Goal: Check status: Check status

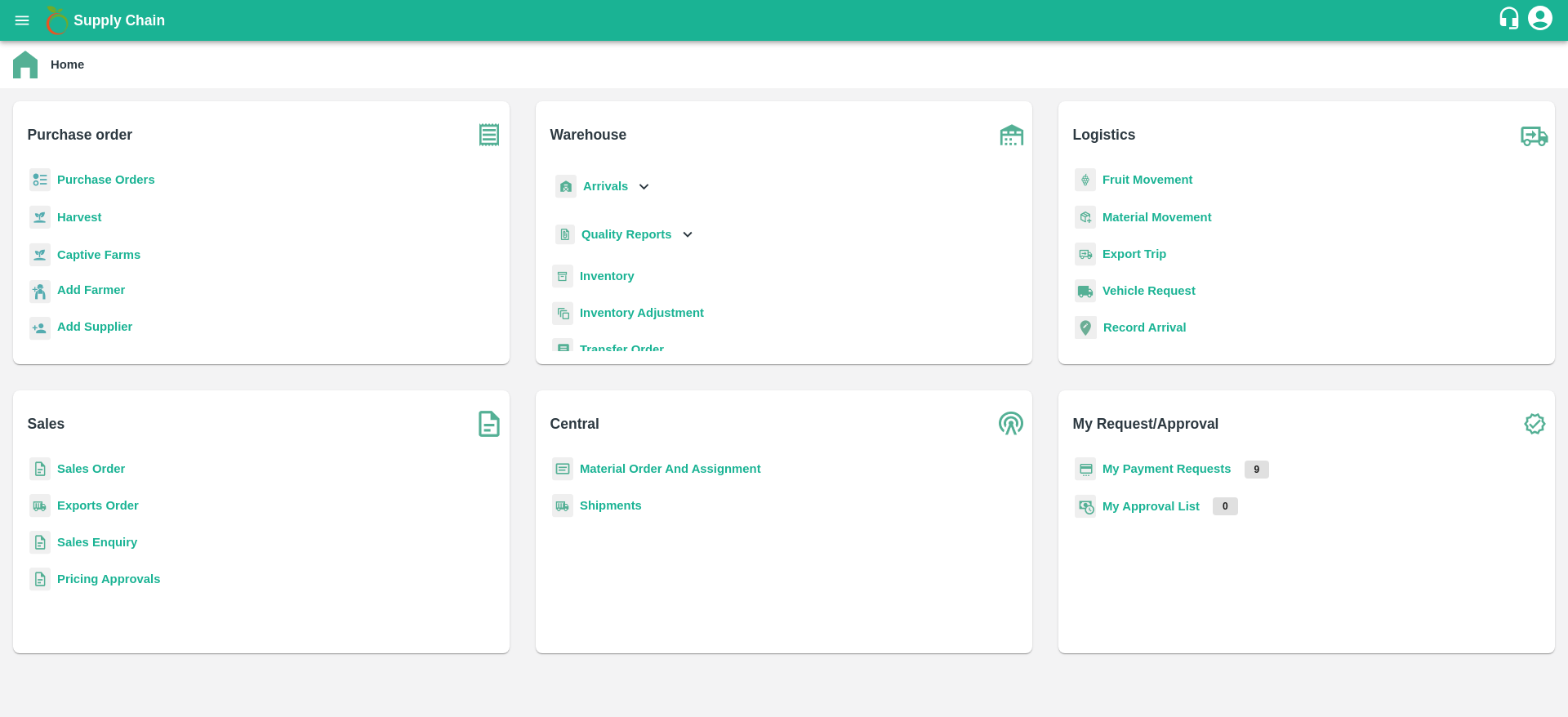
click at [1153, 466] on b "My Payment Requests" at bounding box center [1167, 468] width 129 height 13
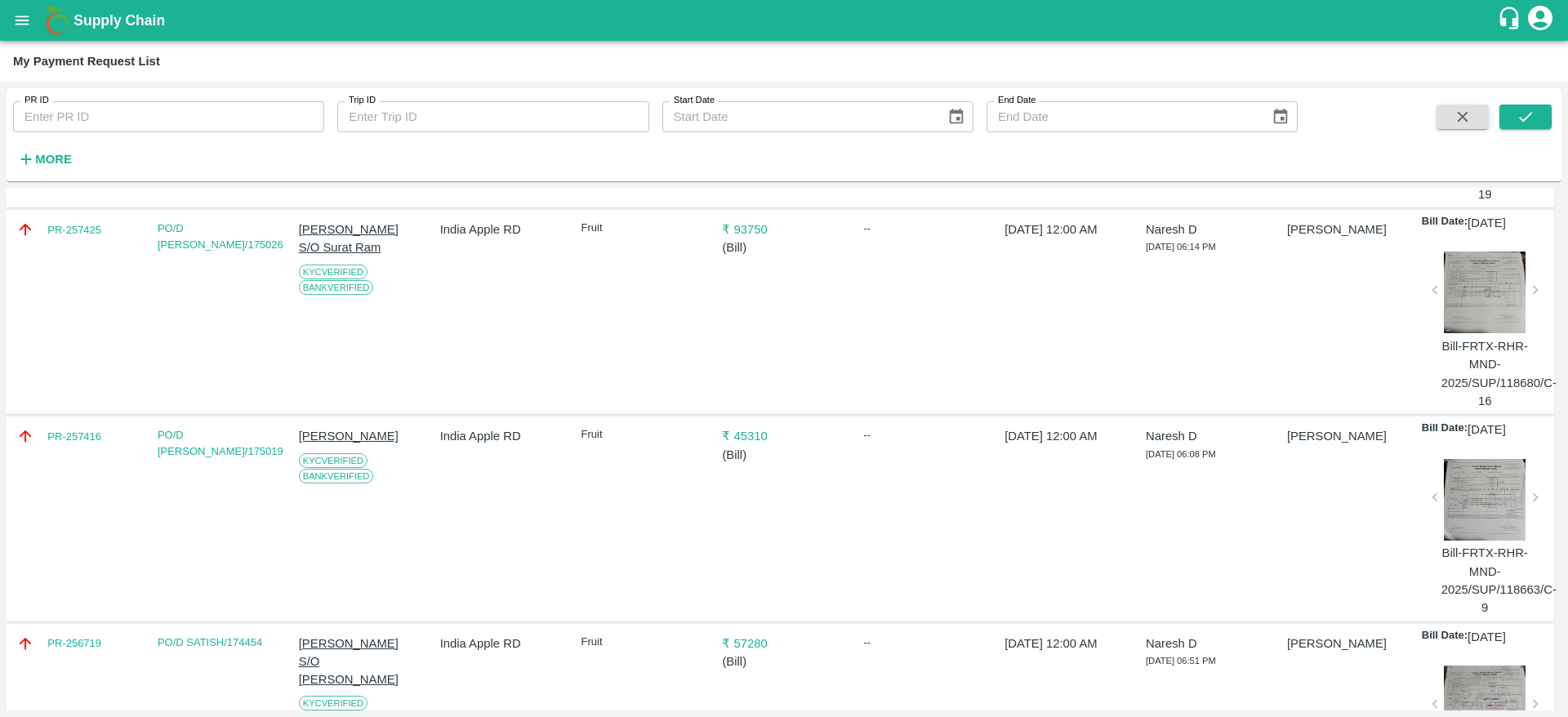
scroll to position [1114, 1]
click at [14, 19] on icon "open drawer" at bounding box center [22, 20] width 18 height 18
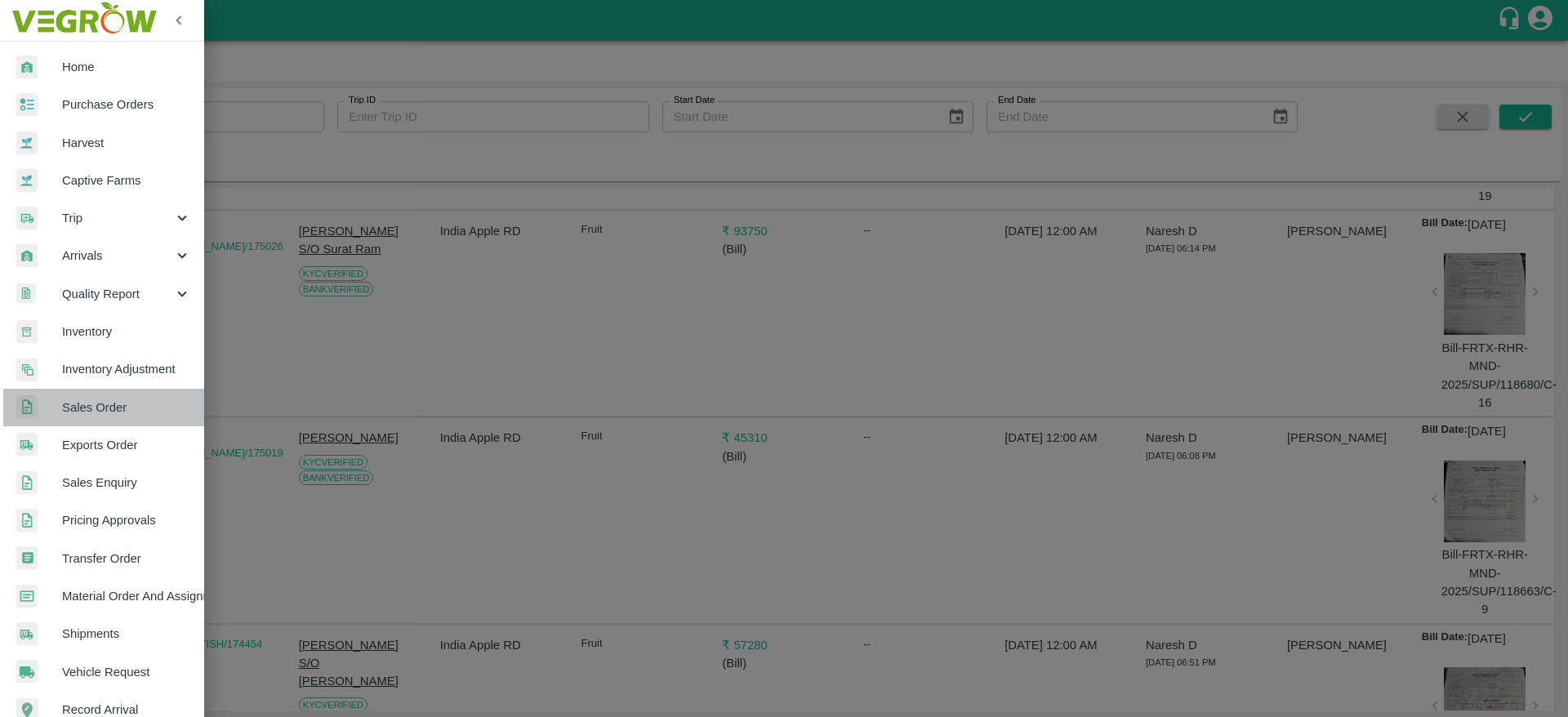
click at [108, 412] on span "Sales Order" at bounding box center [127, 407] width 129 height 18
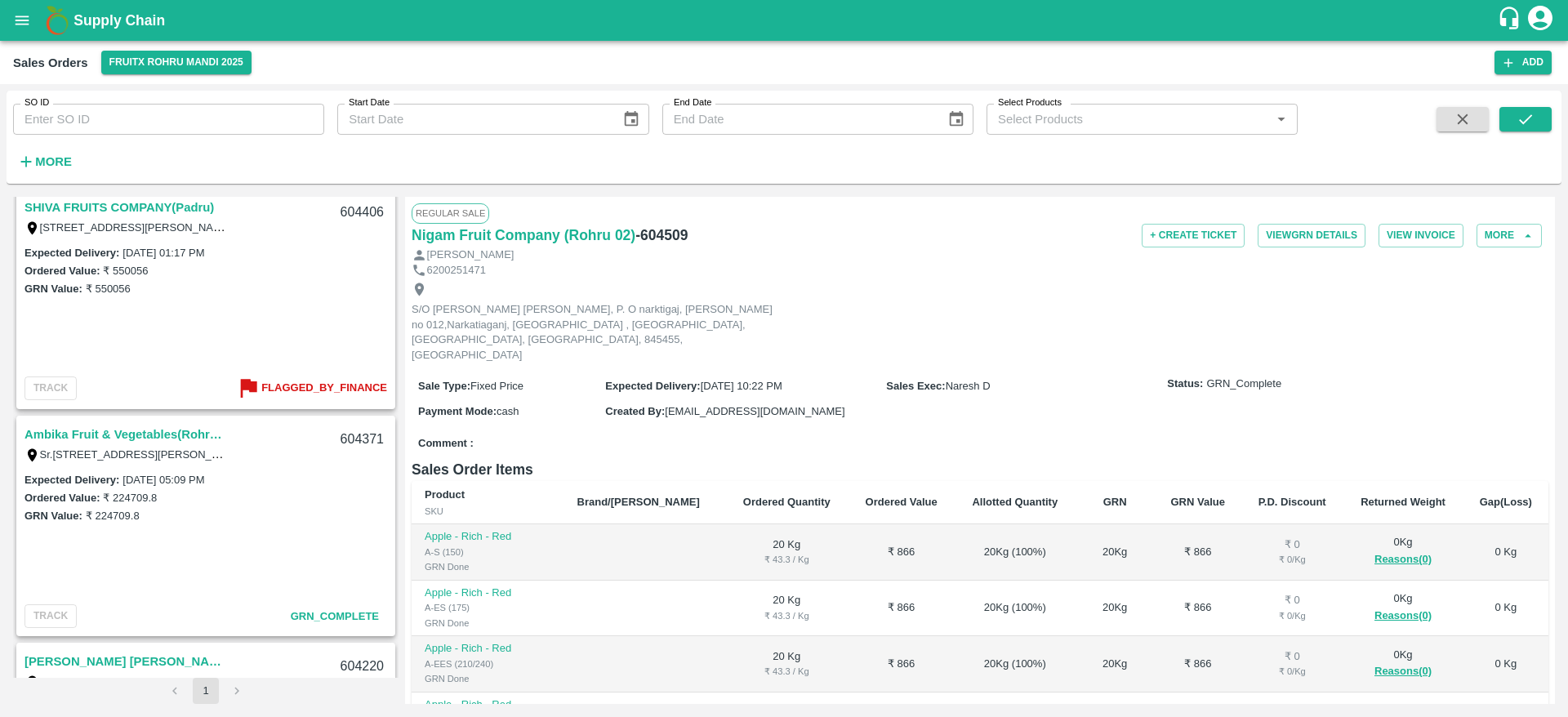
scroll to position [833, 0]
